Goal: Understand process/instructions: Learn how to perform a task or action

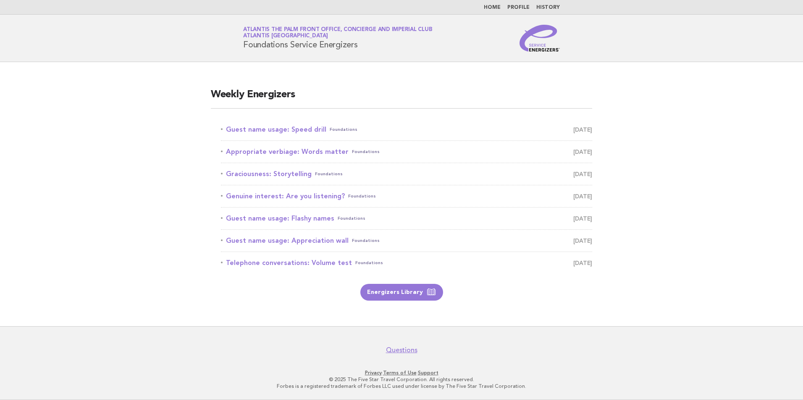
click at [265, 123] on li "Guest name usage: Speed drill Foundations August 13" at bounding box center [406, 130] width 371 height 22
click at [300, 131] on link "Guest name usage: Speed drill Foundations August 13" at bounding box center [406, 130] width 371 height 12
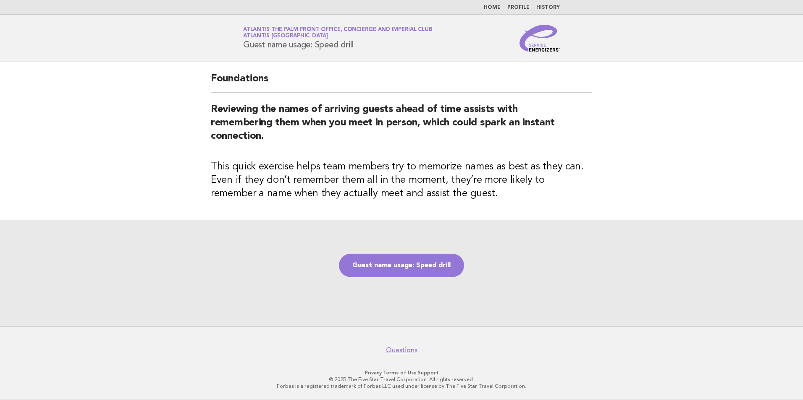
drag, startPoint x: 360, startPoint y: 44, endPoint x: 243, endPoint y: 48, distance: 117.6
click at [243, 48] on div "Service Energizers Atlantis The Palm Front Office, Concierge and Imperial Club …" at bounding box center [401, 38] width 340 height 27
copy h1 "Guest name usage: Speed drill"
click at [282, 141] on h2 "Reviewing the names of arriving guests ahead of time assists with remembering t…" at bounding box center [401, 126] width 381 height 47
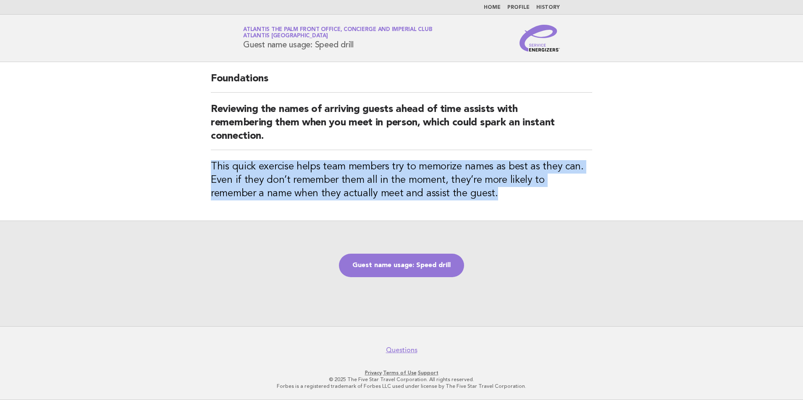
drag, startPoint x: 207, startPoint y: 162, endPoint x: 452, endPoint y: 194, distance: 247.2
click at [452, 194] on div "Foundations Reviewing the names of arriving guests ahead of time assists with r…" at bounding box center [401, 141] width 401 height 159
copy h3 "This quick exercise helps team members try to memorize names as best as they ca…"
click at [436, 268] on link "Guest name usage: Speed drill" at bounding box center [401, 266] width 125 height 24
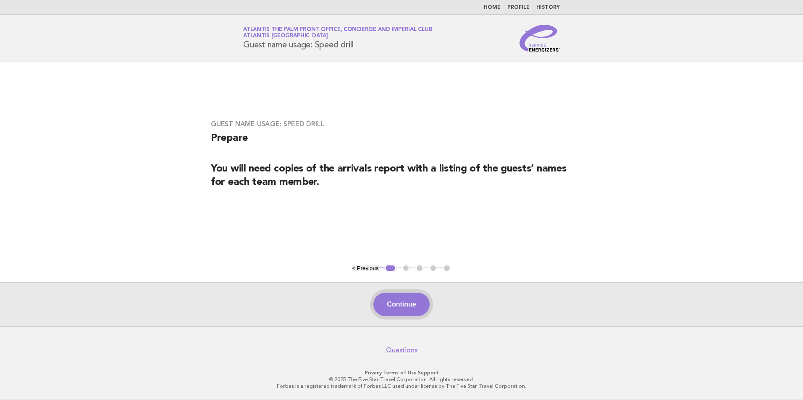
click at [418, 302] on button "Continue" at bounding box center [401, 305] width 56 height 24
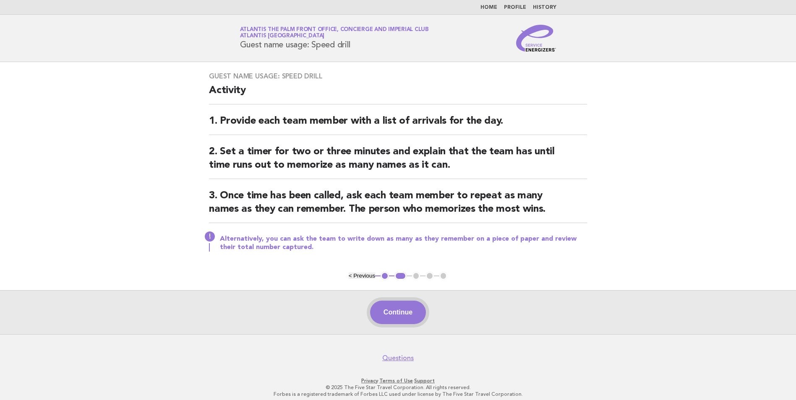
click at [404, 315] on button "Continue" at bounding box center [398, 313] width 56 height 24
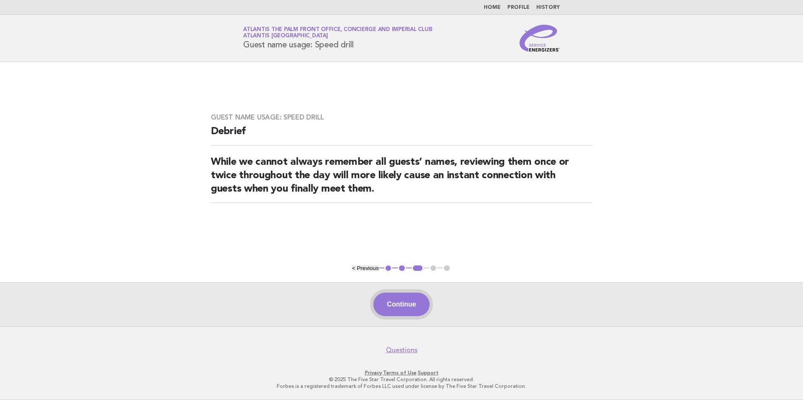
click at [400, 308] on button "Continue" at bounding box center [401, 305] width 56 height 24
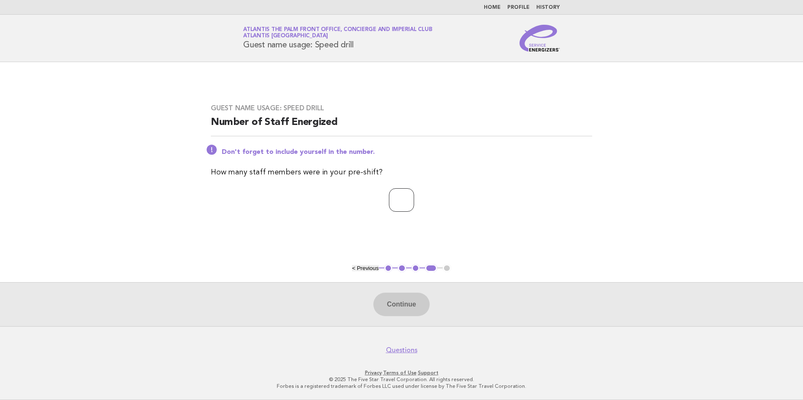
click at [414, 208] on input "number" at bounding box center [401, 200] width 25 height 24
type input "*"
click at [398, 306] on button "Continue" at bounding box center [401, 305] width 56 height 24
